Goal: Information Seeking & Learning: Learn about a topic

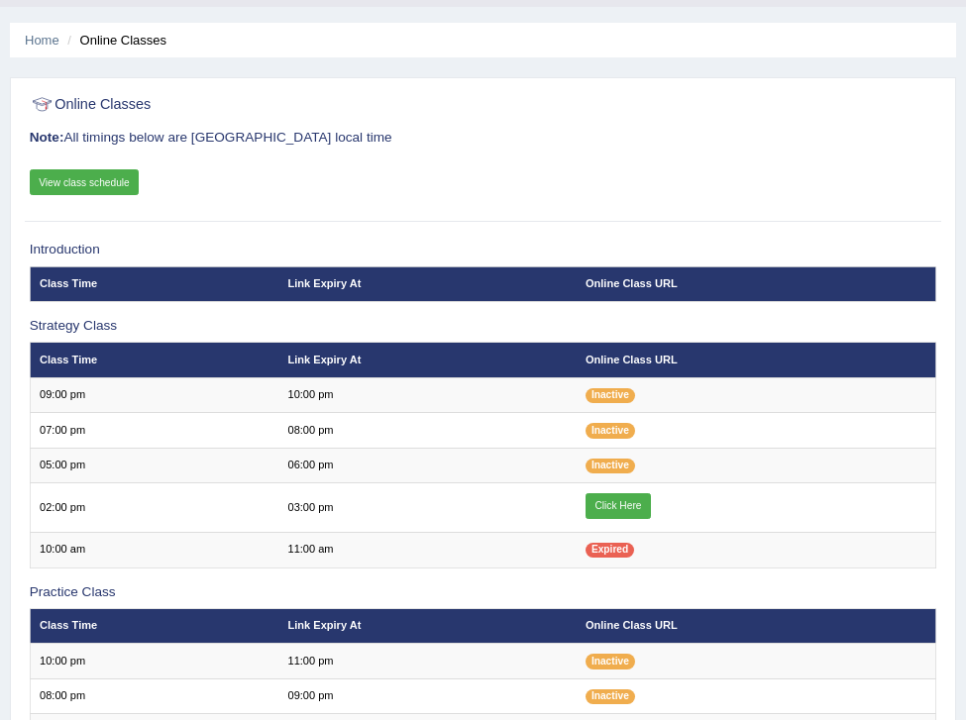
scroll to position [47, 0]
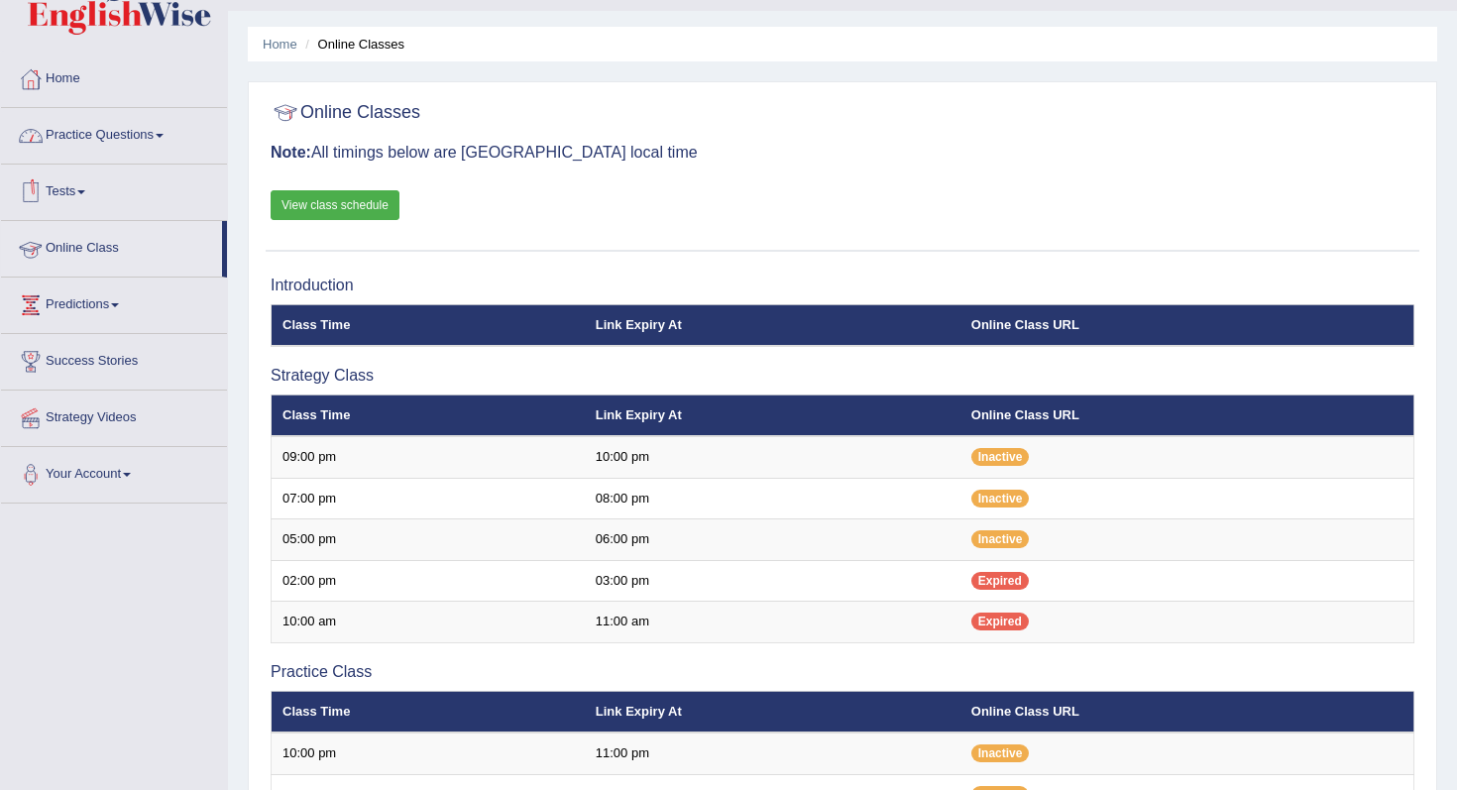
click at [170, 145] on link "Practice Questions" at bounding box center [114, 133] width 226 height 50
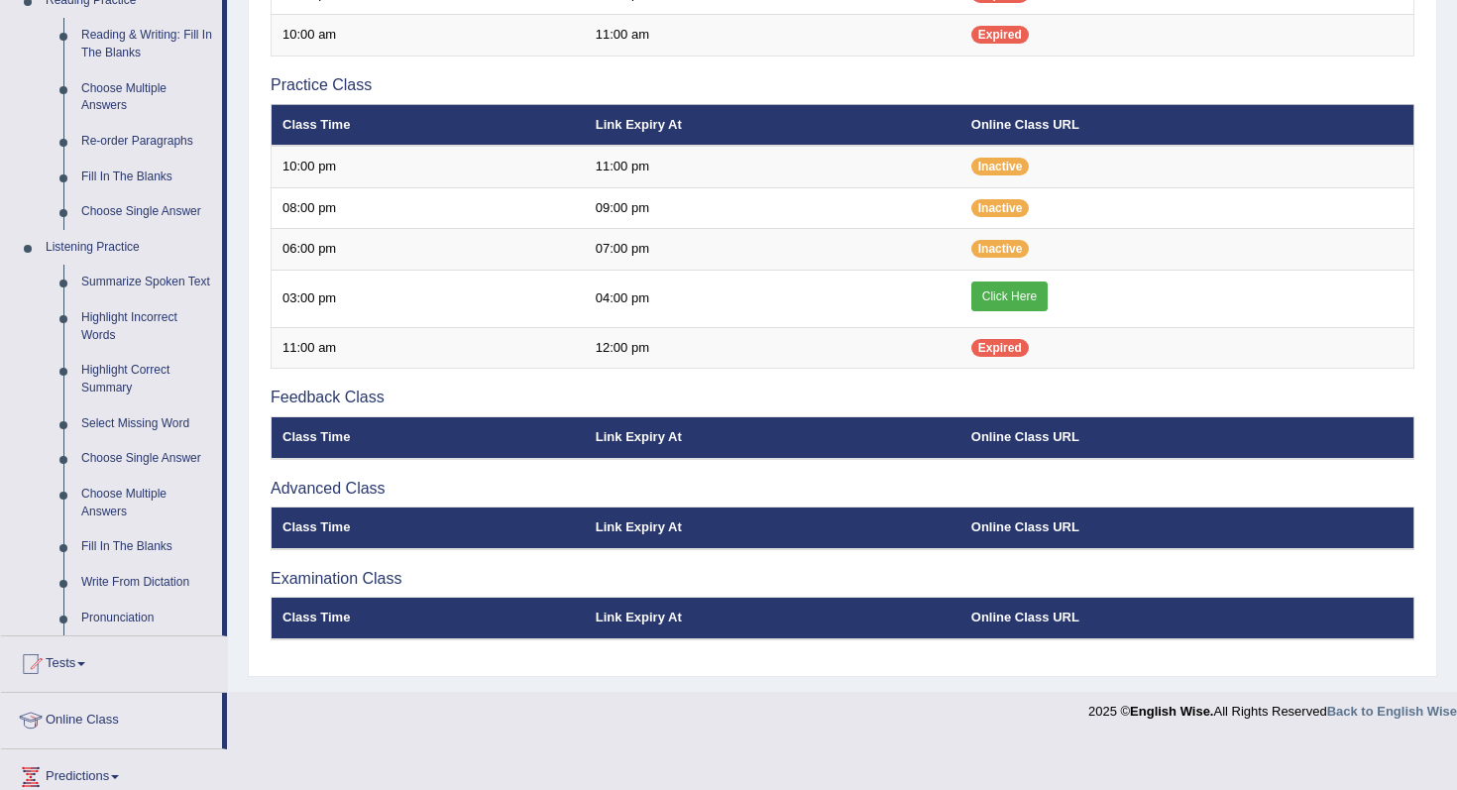
scroll to position [649, 0]
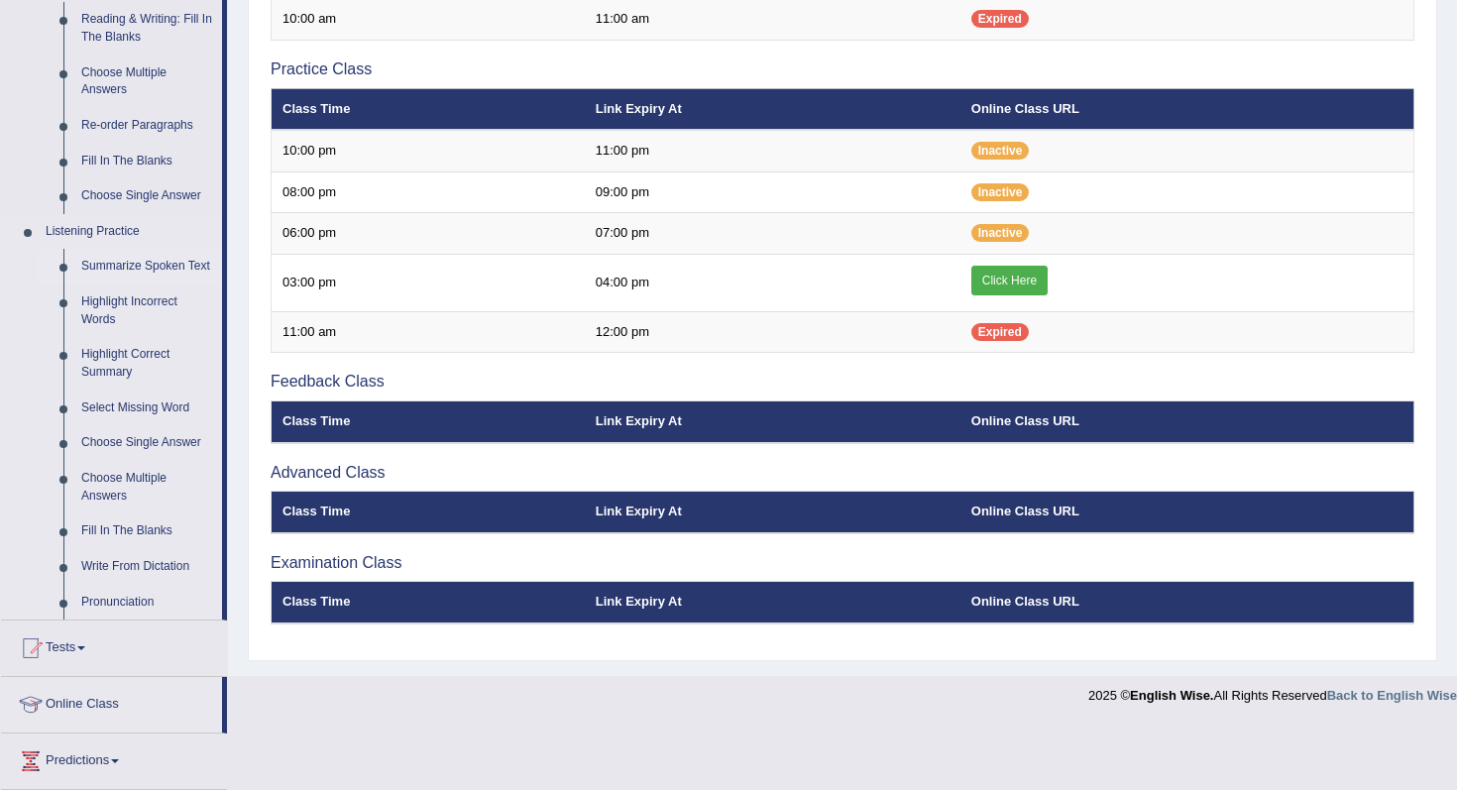
click at [99, 276] on link "Summarize Spoken Text" at bounding box center [147, 267] width 150 height 36
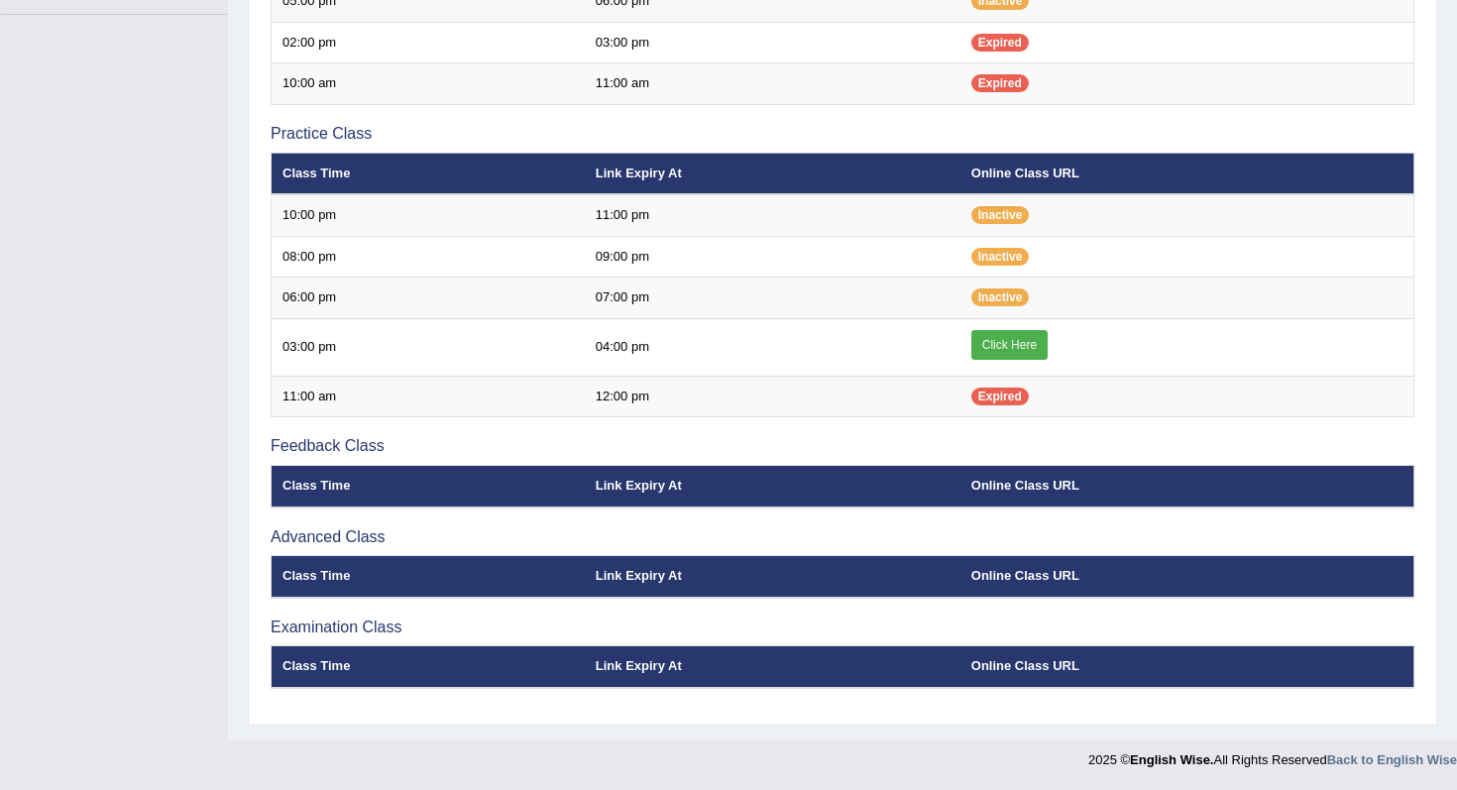
scroll to position [284, 0]
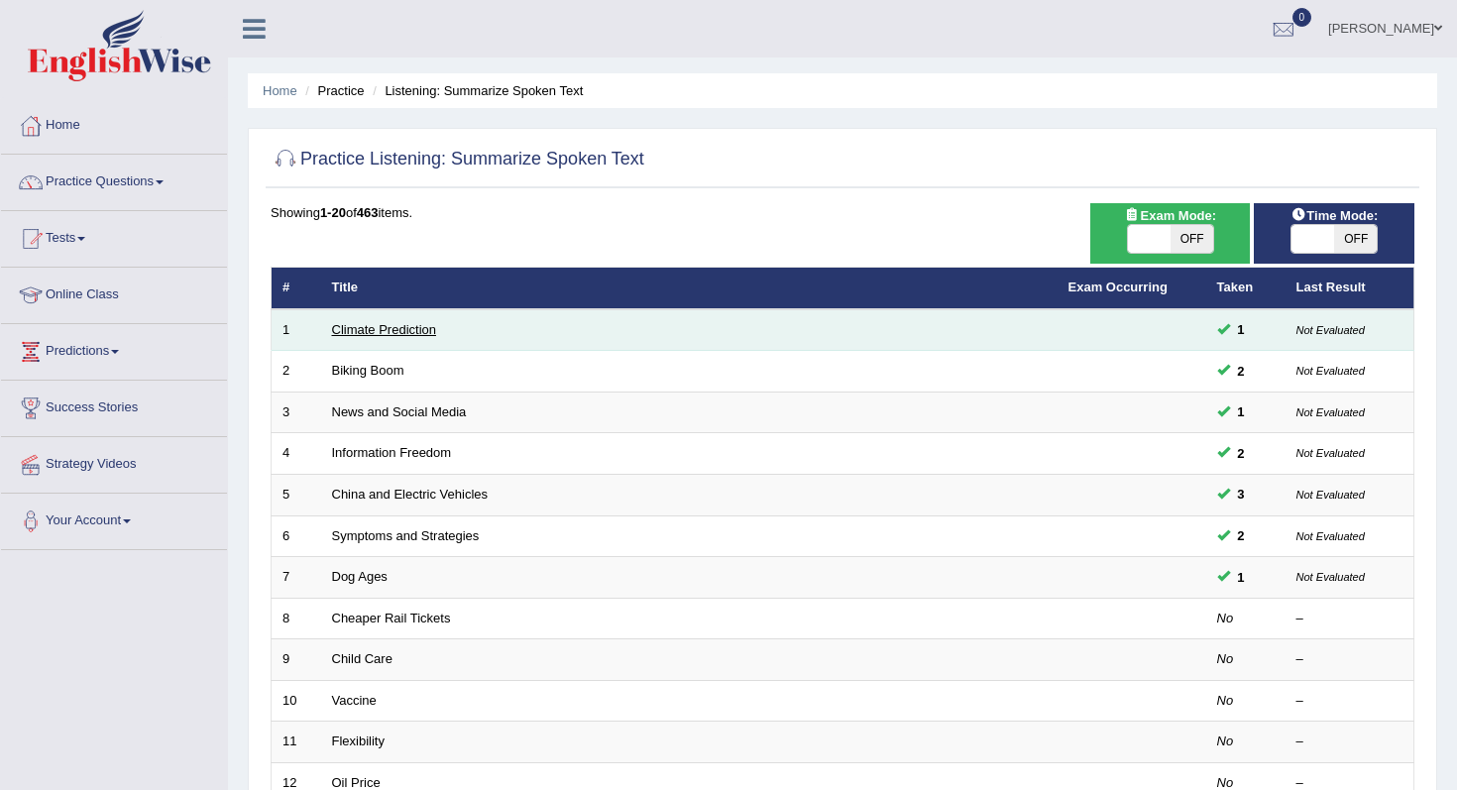
click at [380, 336] on link "Climate Prediction" at bounding box center [384, 329] width 105 height 15
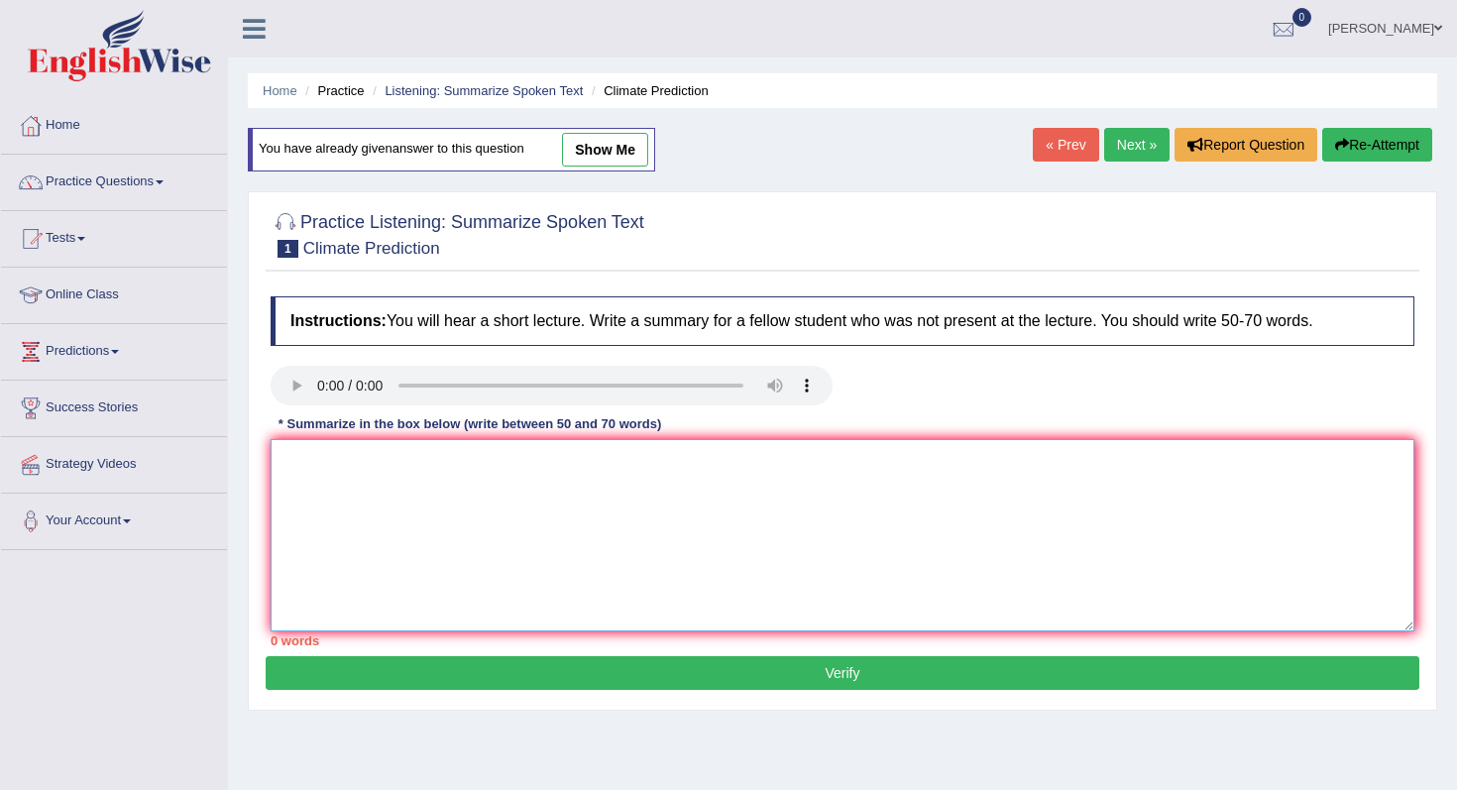
click at [360, 502] on textarea at bounding box center [843, 535] width 1144 height 192
paste textarea "The speaker provided a comprehensive overview of buildings, highlighting severa…"
type textarea "The speaker provided a comprehensive overview of buildings, highlighting severa…"
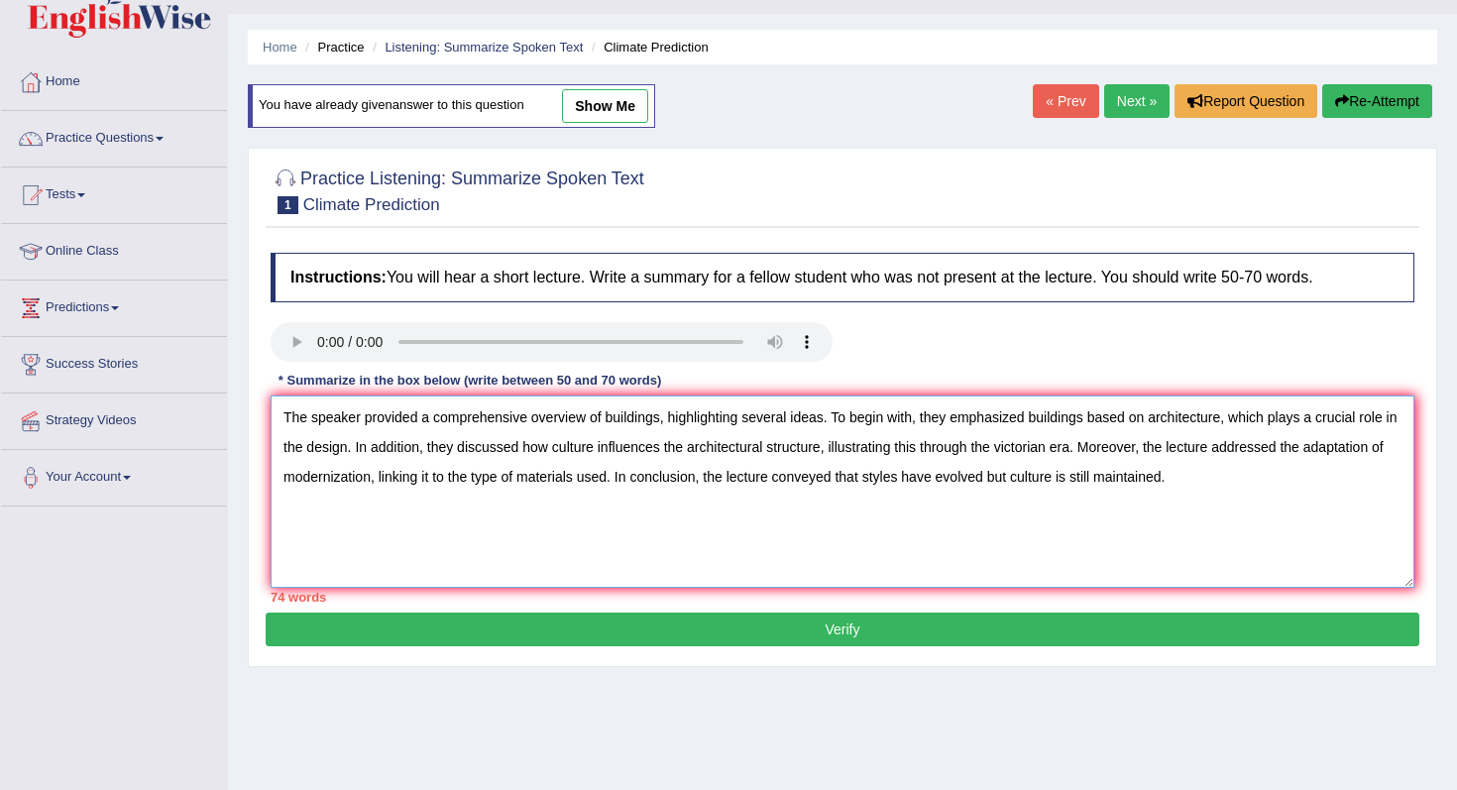
scroll to position [46, 0]
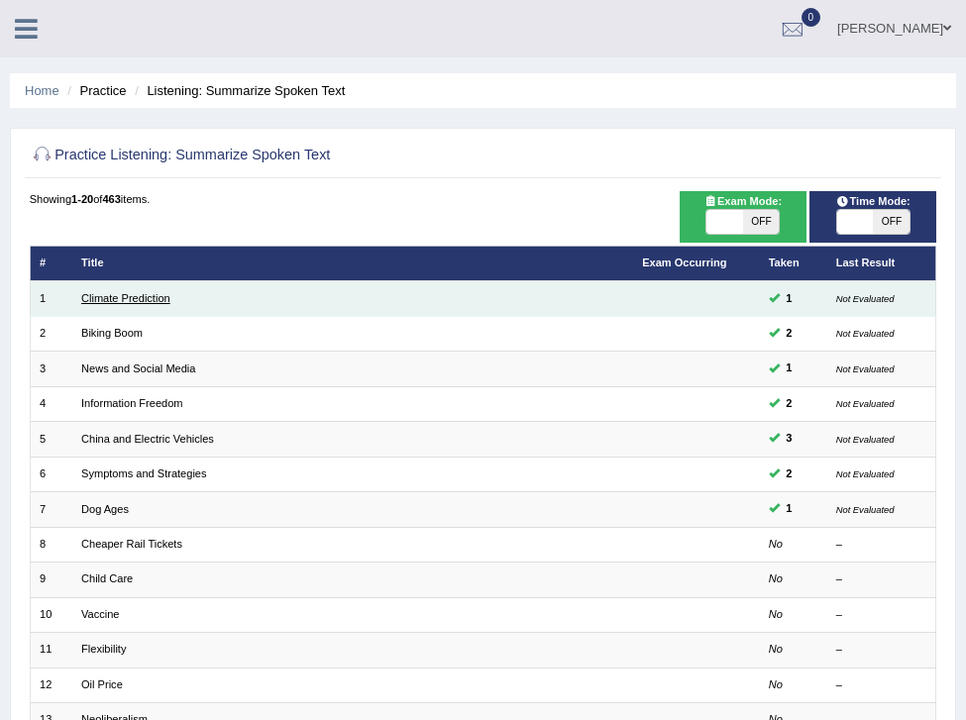
click at [132, 304] on link "Climate Prediction" at bounding box center [125, 298] width 89 height 12
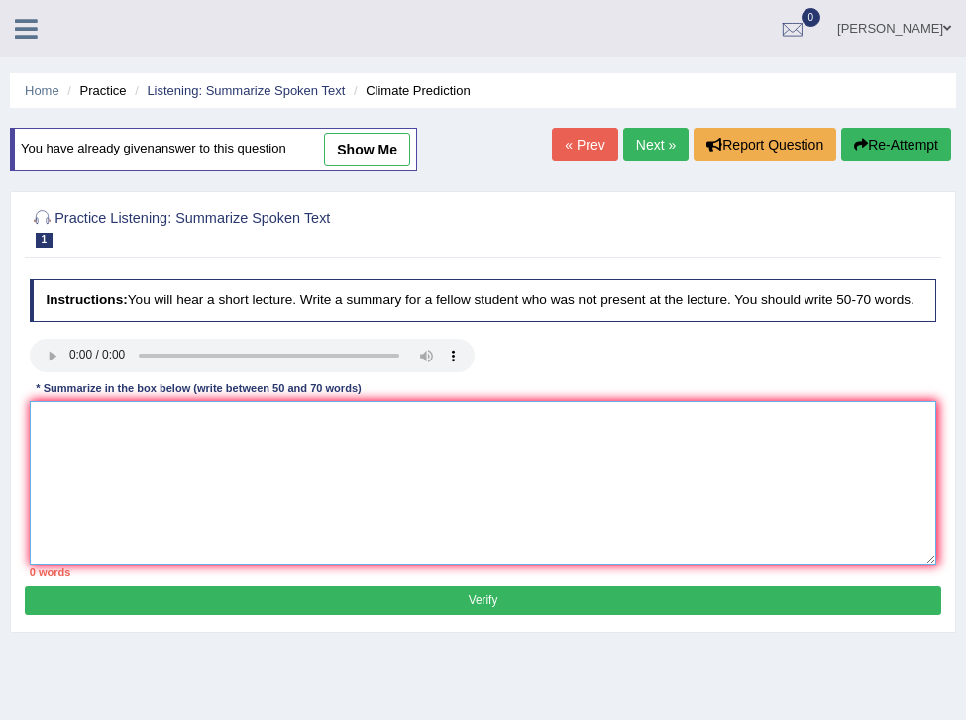
click at [139, 462] on textarea at bounding box center [484, 483] width 908 height 164
paste textarea "The speaker provided a comprehensive overview of death rate in children, highli…"
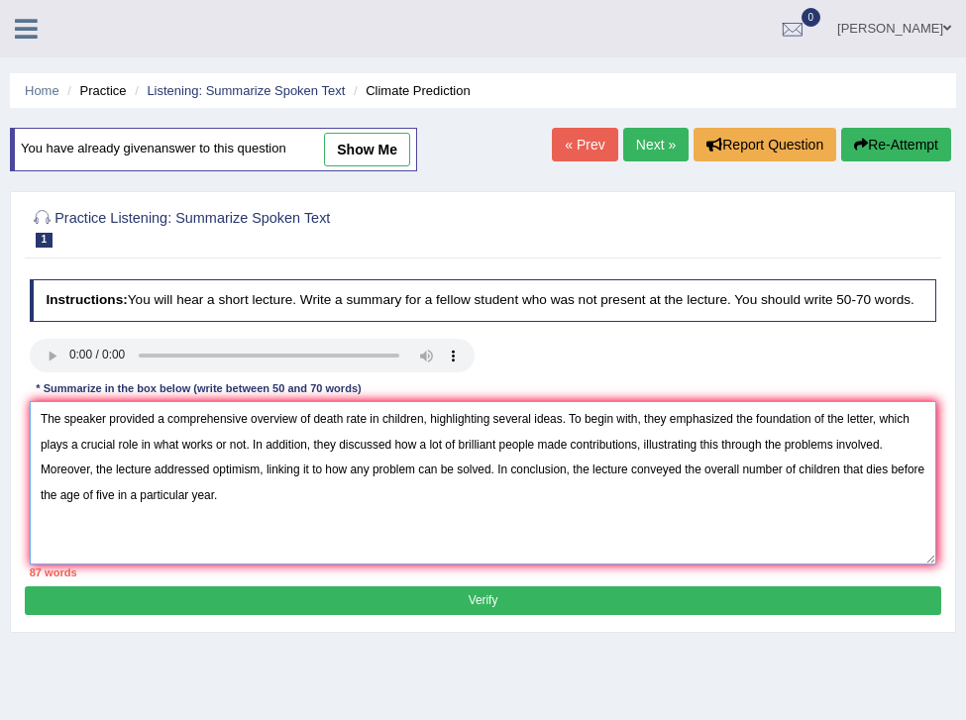
click at [880, 434] on textarea "The speaker provided a comprehensive overview of death rate in children, highli…" at bounding box center [484, 483] width 908 height 164
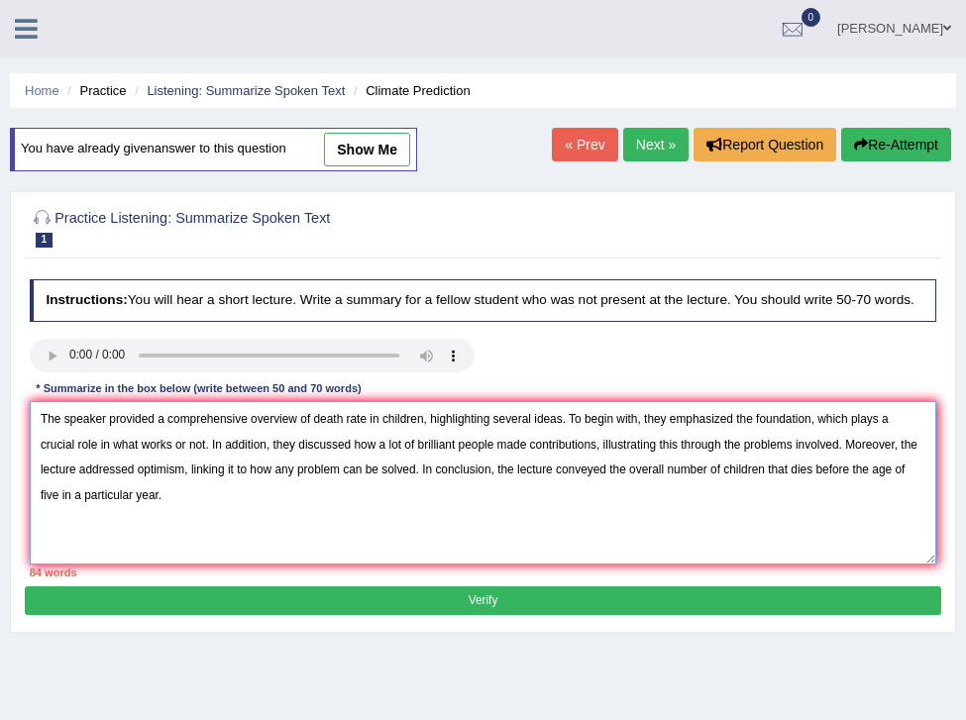
click at [209, 459] on textarea "The speaker provided a comprehensive overview of death rate in children, highli…" at bounding box center [484, 483] width 908 height 164
click at [389, 459] on textarea "The speaker provided a comprehensive overview of death rate in children, highli…" at bounding box center [484, 483] width 908 height 164
click at [262, 491] on textarea "The speaker provided a comprehensive overview of death rate in children, highli…" at bounding box center [484, 483] width 908 height 164
click at [617, 487] on textarea "The speaker provided a comprehensive overview of death rate in children, highli…" at bounding box center [484, 483] width 908 height 164
click at [39, 515] on textarea "The speaker provided a comprehensive overview of death rate in children, highli…" at bounding box center [484, 483] width 908 height 164
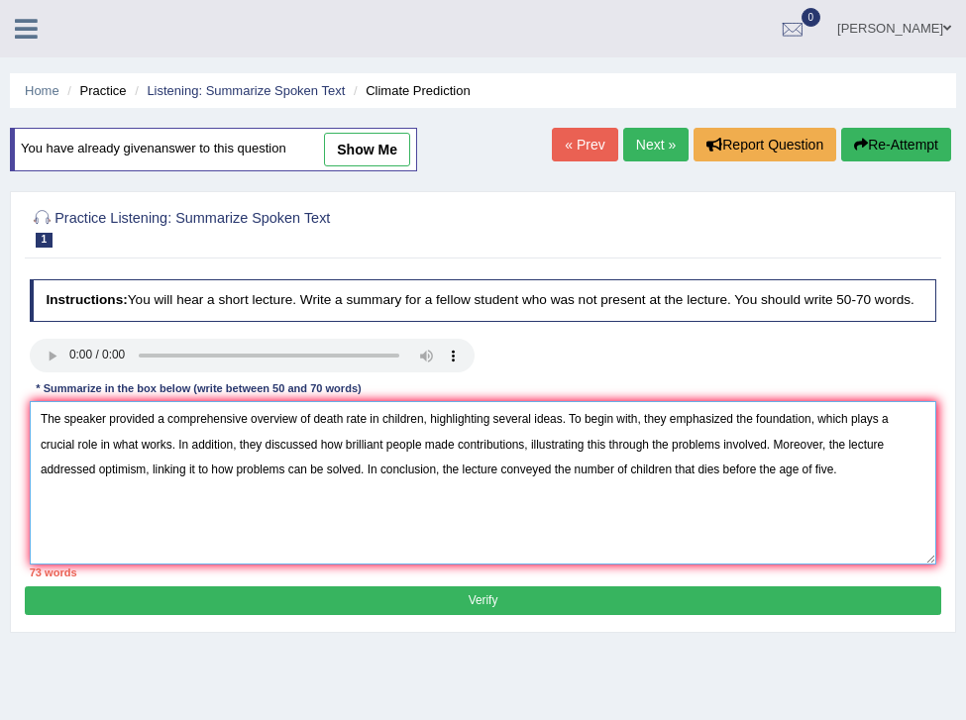
click at [877, 484] on textarea "The speaker provided a comprehensive overview of death rate in children, highli…" at bounding box center [484, 483] width 908 height 164
drag, startPoint x: 857, startPoint y: 491, endPoint x: 615, endPoint y: 459, distance: 243.9
click at [615, 459] on textarea "The speaker provided a comprehensive overview of death rate in children, highli…" at bounding box center [484, 483] width 908 height 164
type textarea "The speaker provided a comprehensive overview of death rate in children, highli…"
click at [459, 533] on textarea "The speaker provided a comprehensive overview of death rate in children, highli…" at bounding box center [484, 483] width 908 height 164
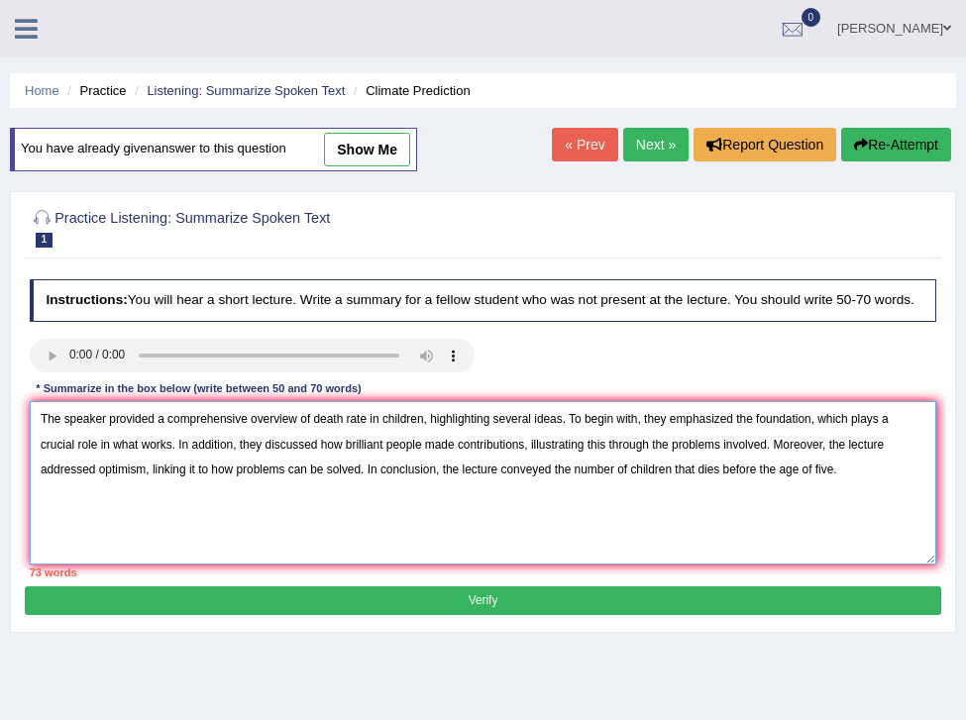
drag, startPoint x: 37, startPoint y: 435, endPoint x: 755, endPoint y: 561, distance: 729.4
click at [755, 561] on textarea "The speaker provided a comprehensive overview of death rate in children, highli…" at bounding box center [484, 483] width 908 height 164
